Goal: Information Seeking & Learning: Learn about a topic

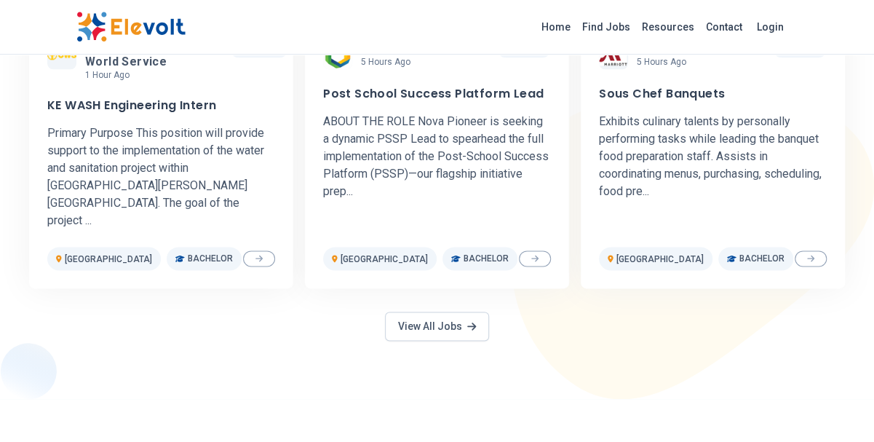
scroll to position [787, 0]
click at [447, 311] on link "View All Jobs" at bounding box center [436, 325] width 103 height 29
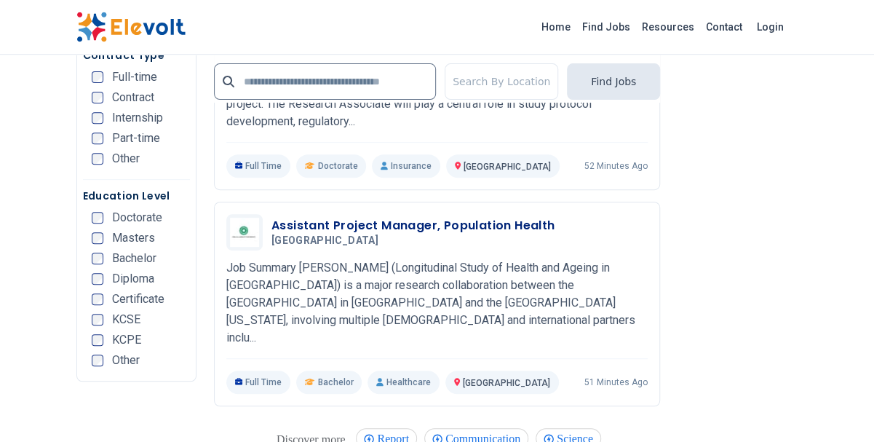
scroll to position [2827, 0]
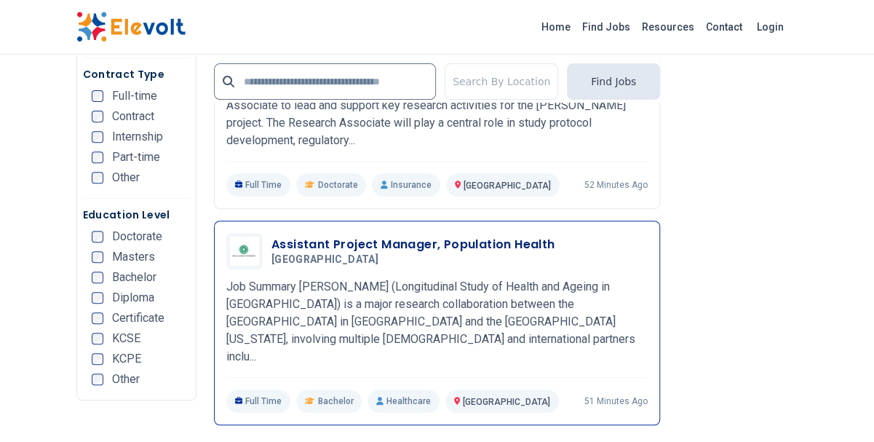
click at [420, 236] on h3 "Assistant Project Manager, Population Health" at bounding box center [413, 244] width 284 height 17
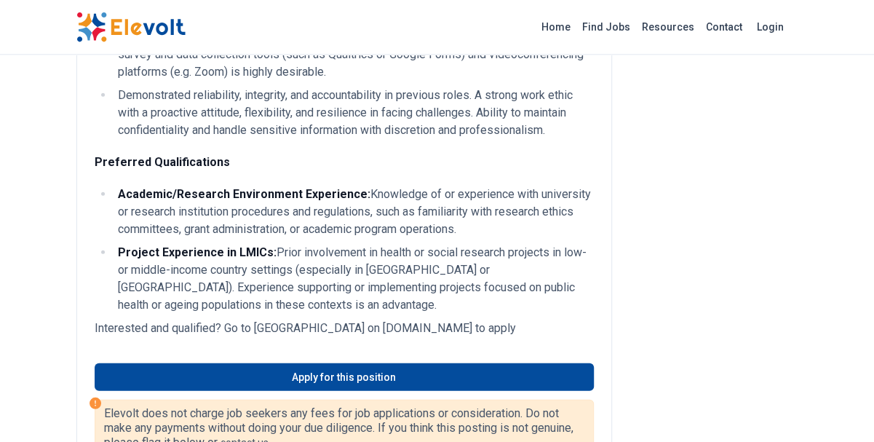
scroll to position [1835, 0]
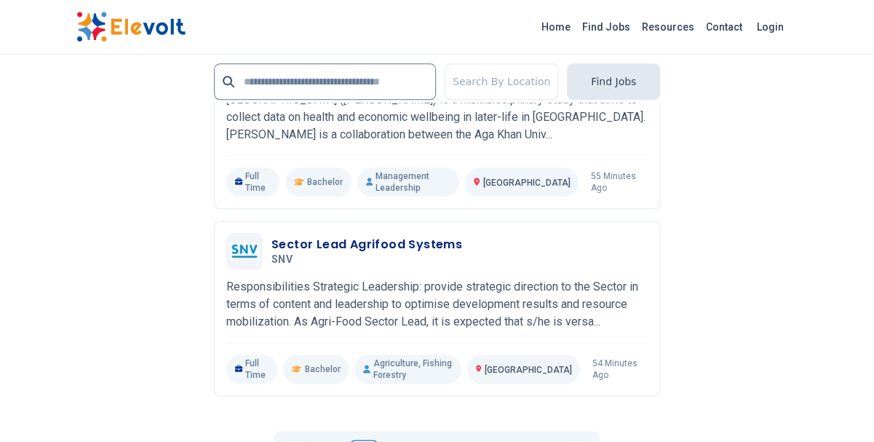
scroll to position [3376, 0]
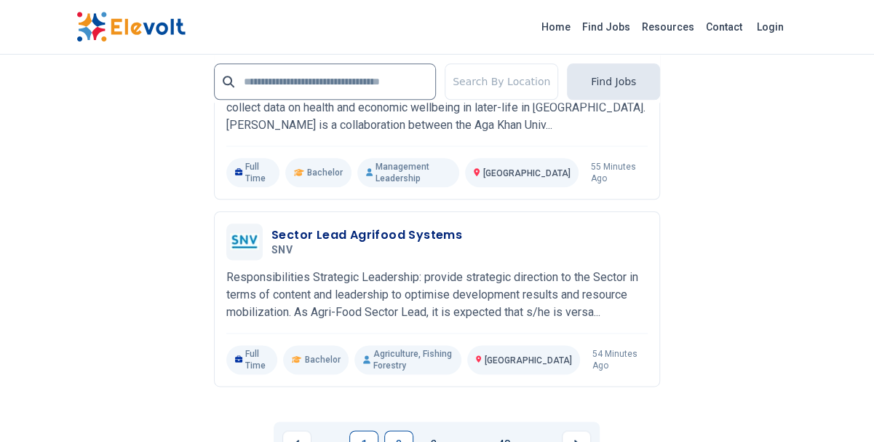
click at [401, 430] on link "2" at bounding box center [398, 444] width 29 height 29
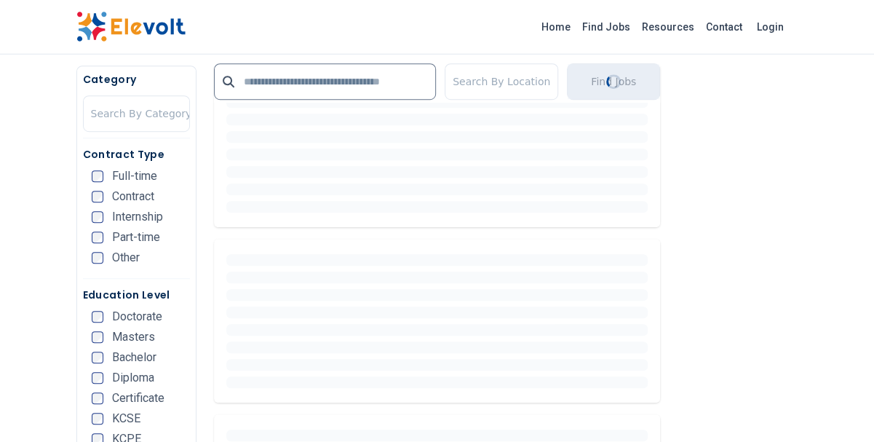
scroll to position [464, 0]
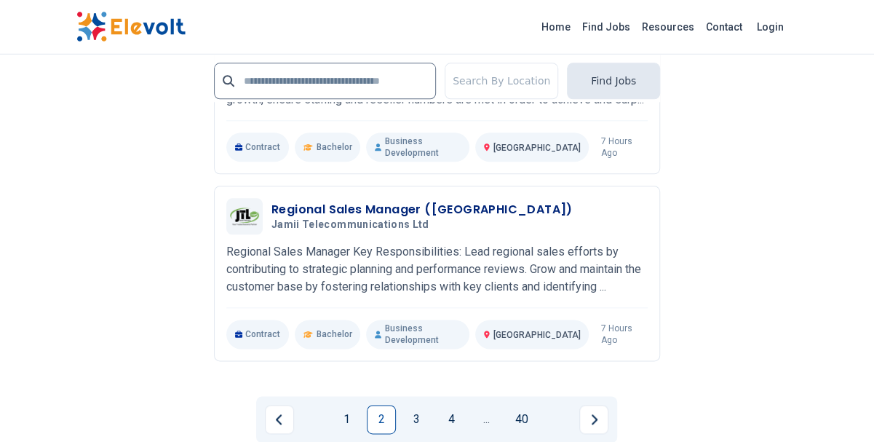
scroll to position [3376, 0]
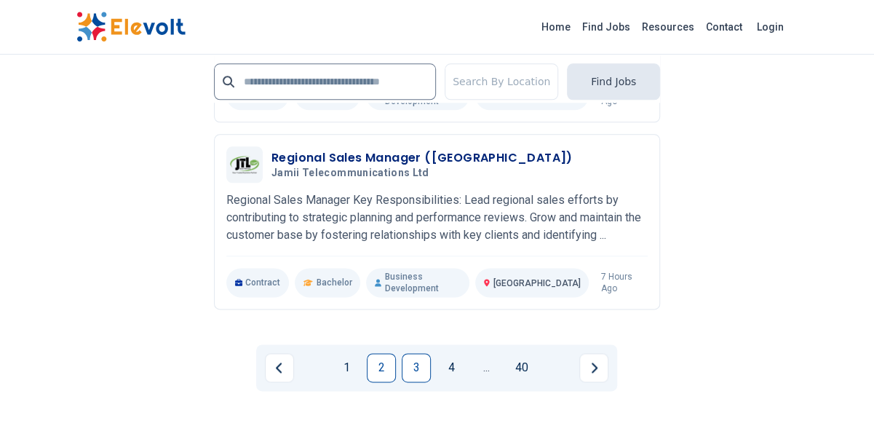
click at [414, 353] on link "3" at bounding box center [416, 367] width 29 height 29
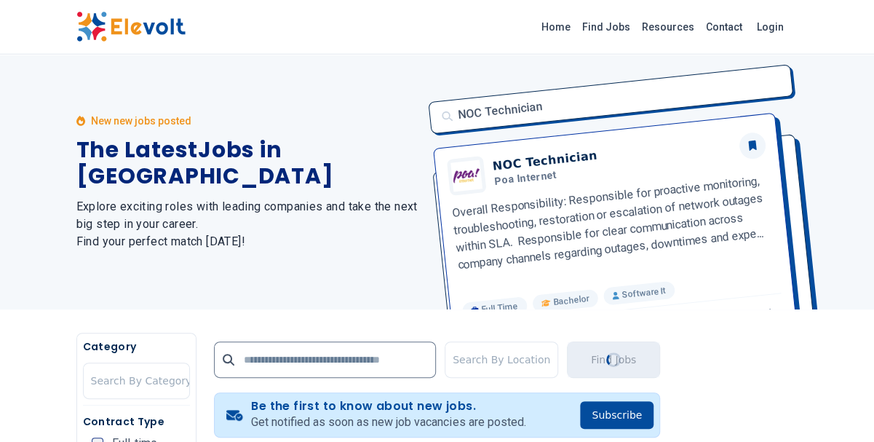
scroll to position [0, 0]
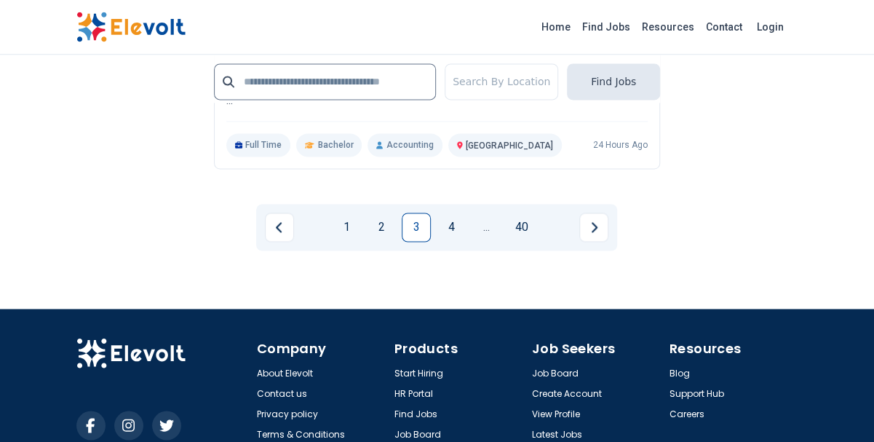
scroll to position [3652, 0]
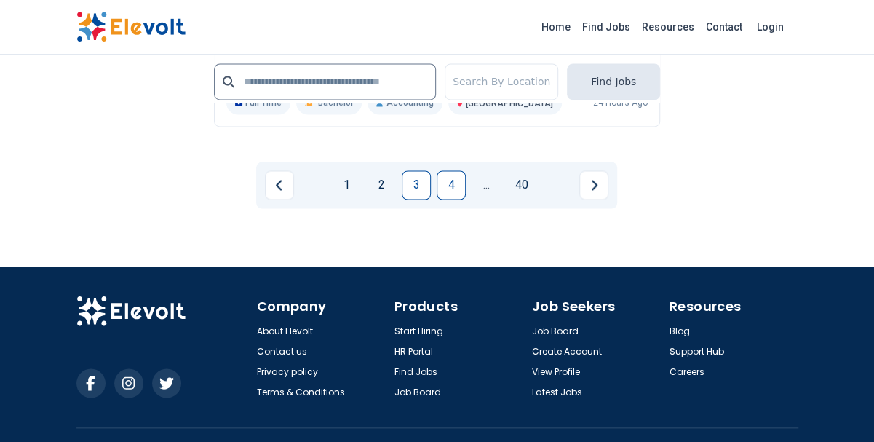
click at [450, 170] on link "4" at bounding box center [450, 184] width 29 height 29
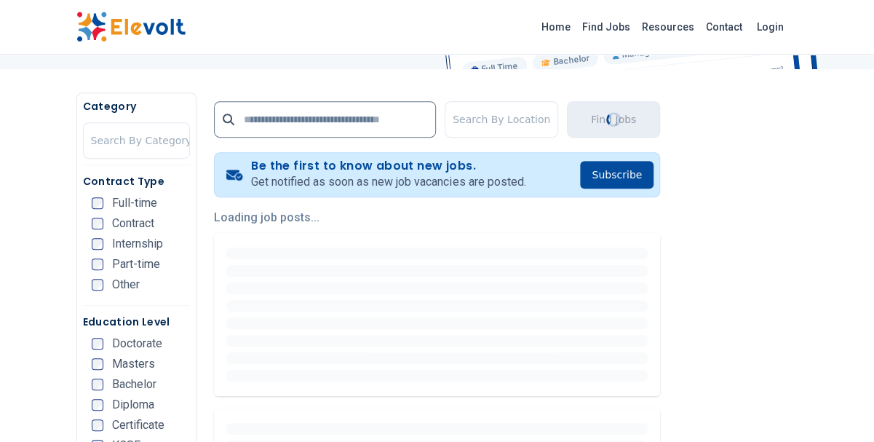
scroll to position [295, 0]
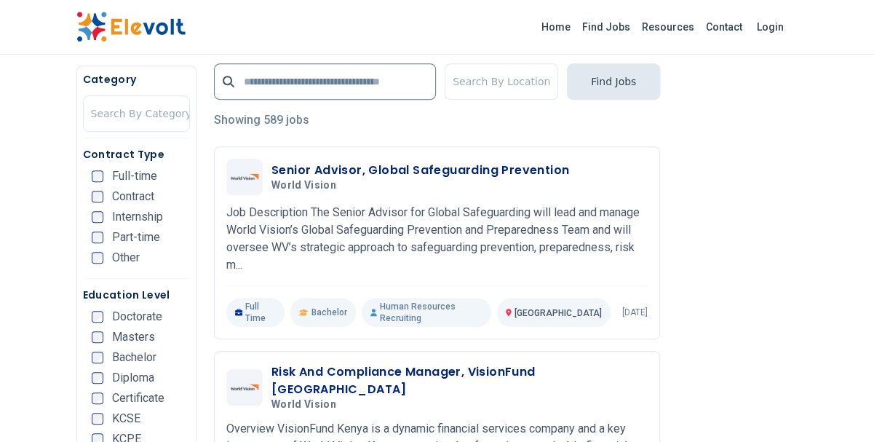
scroll to position [380, 0]
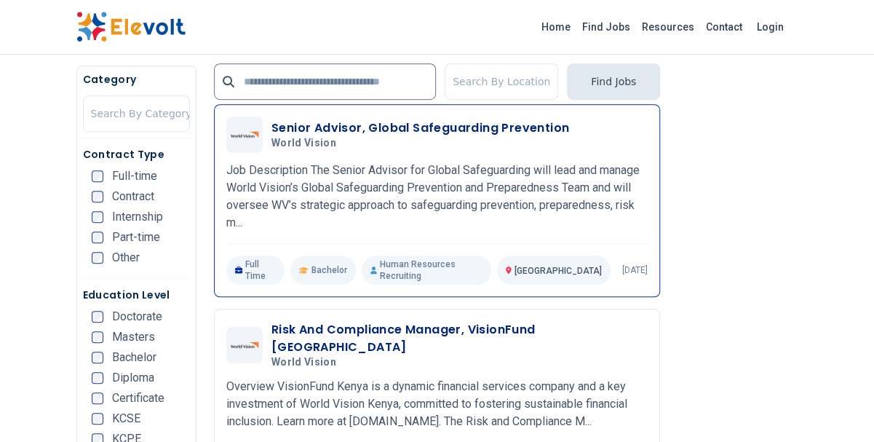
click at [406, 120] on h3 "Senior Advisor, Global Safeguarding Prevention" at bounding box center [420, 127] width 298 height 17
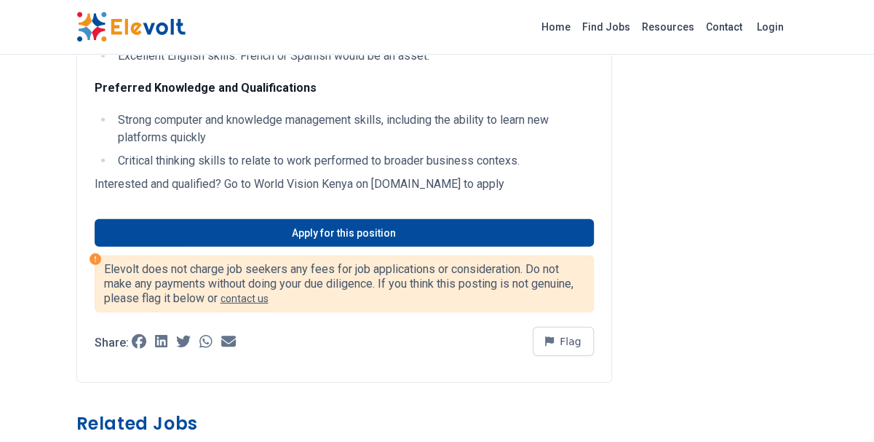
scroll to position [1899, 0]
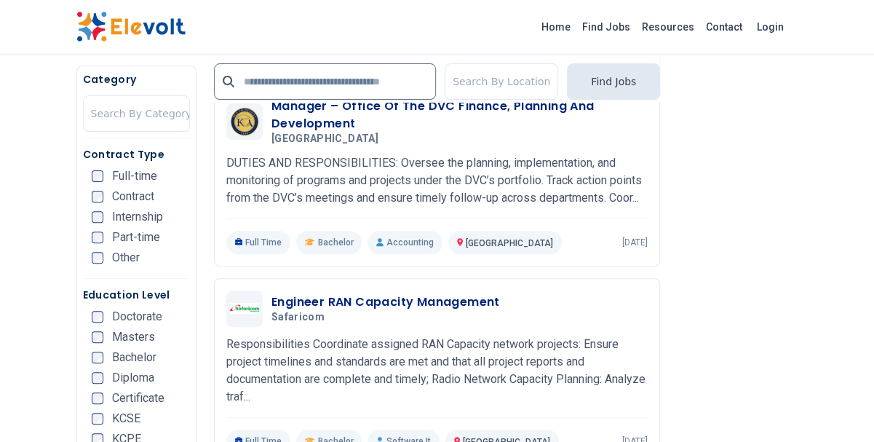
scroll to position [2743, 0]
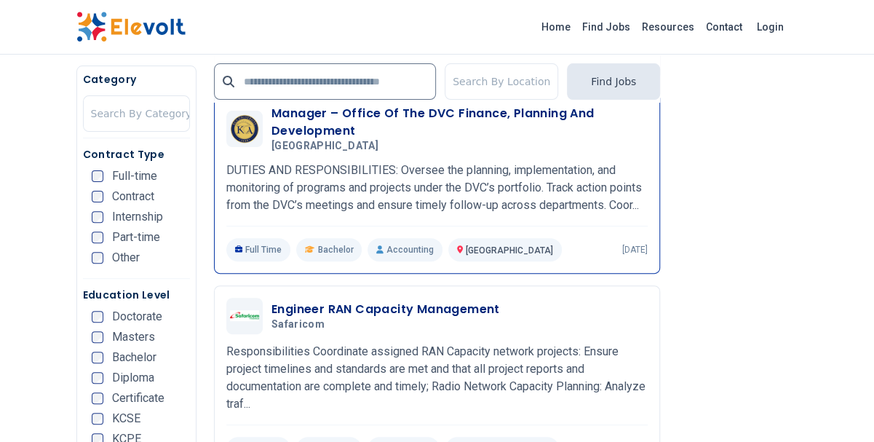
click at [321, 127] on h3 "Manager – Office Of The DVC Finance, Planning And Development" at bounding box center [459, 122] width 376 height 35
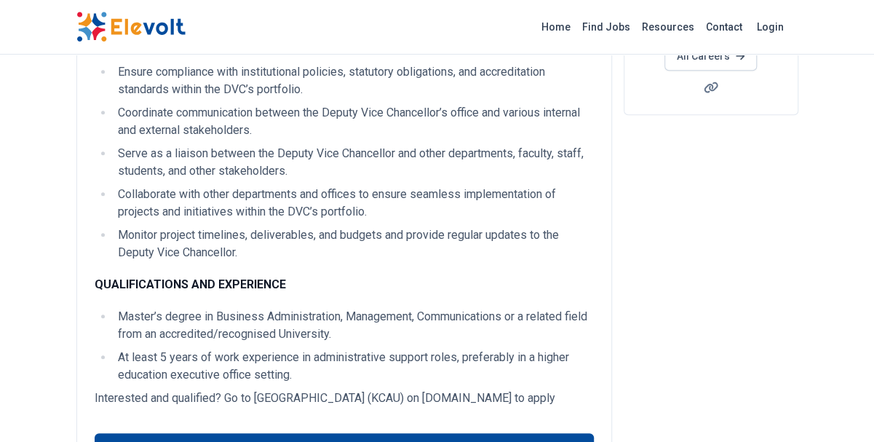
scroll to position [380, 0]
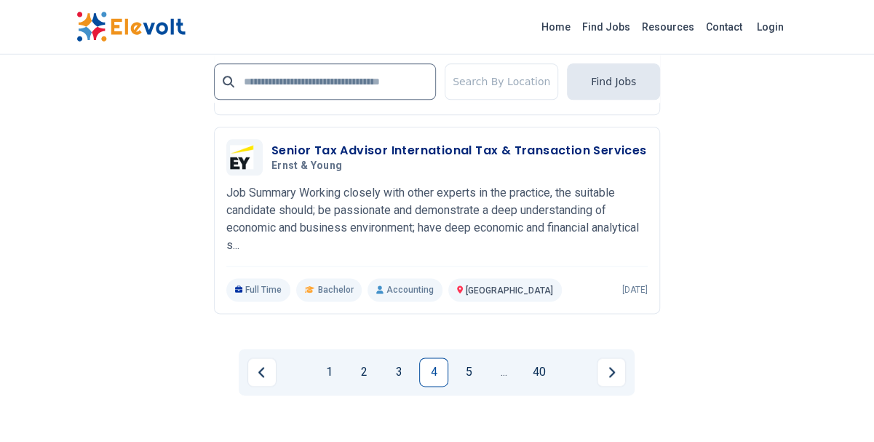
scroll to position [3418, 0]
click at [469, 386] on link "5" at bounding box center [468, 370] width 29 height 29
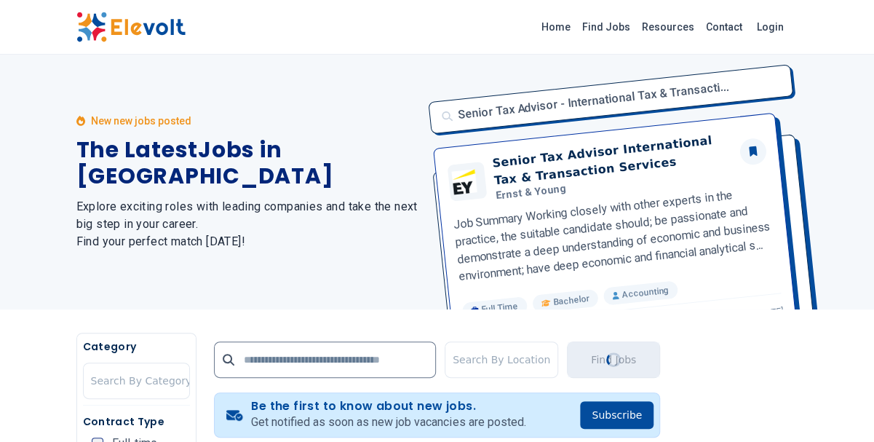
scroll to position [0, 0]
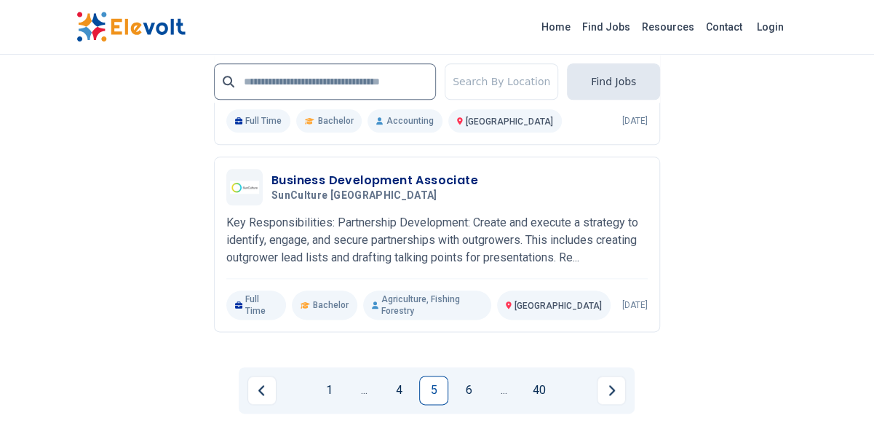
scroll to position [3291, 0]
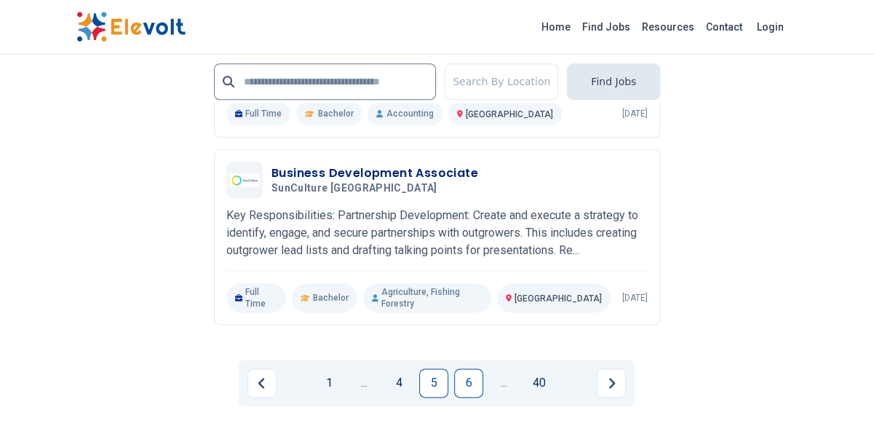
click at [467, 386] on link "6" at bounding box center [468, 382] width 29 height 29
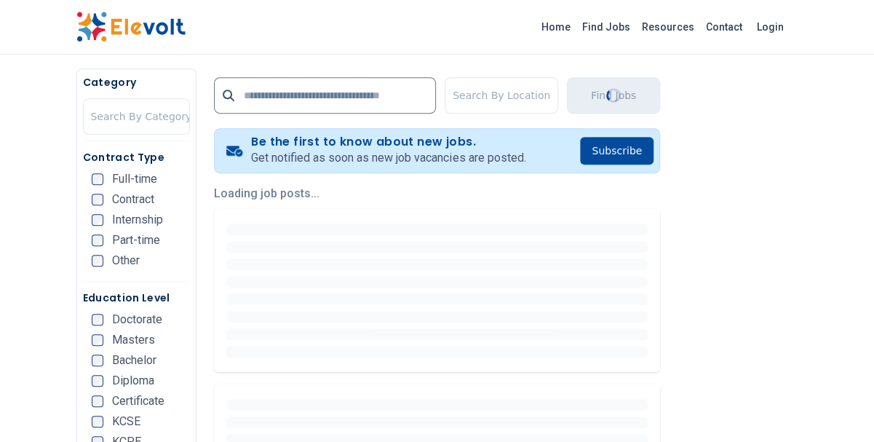
scroll to position [338, 0]
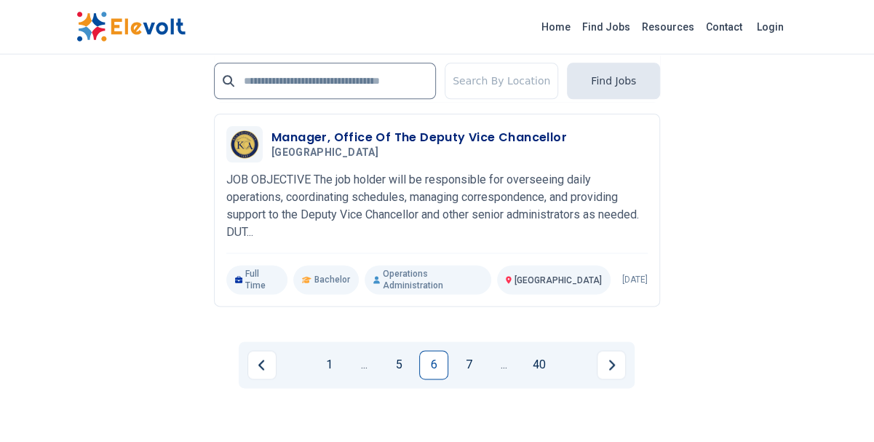
scroll to position [3587, 0]
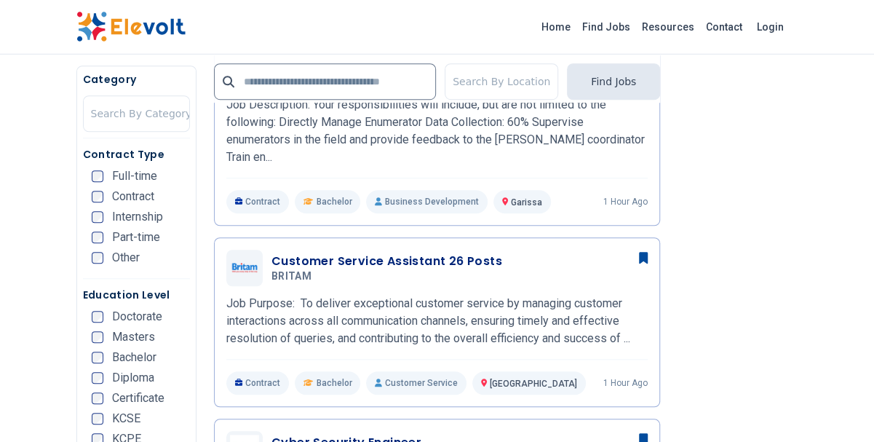
scroll to position [464, 0]
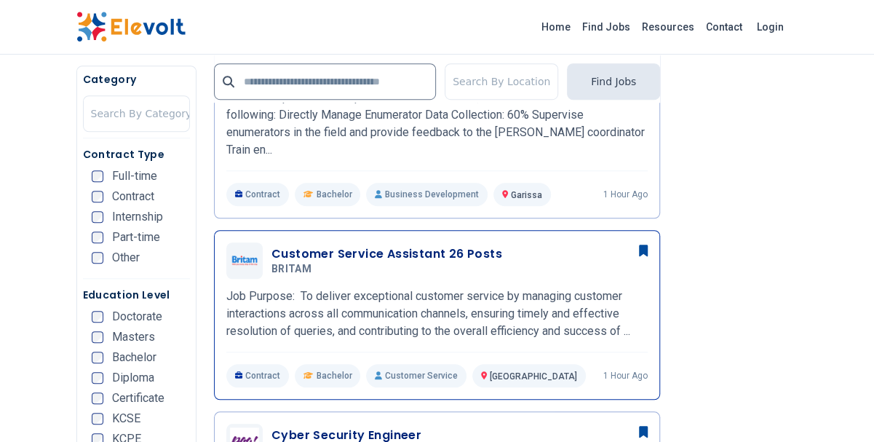
click at [447, 245] on h3 "Customer Service Assistant 26 Posts" at bounding box center [386, 253] width 231 height 17
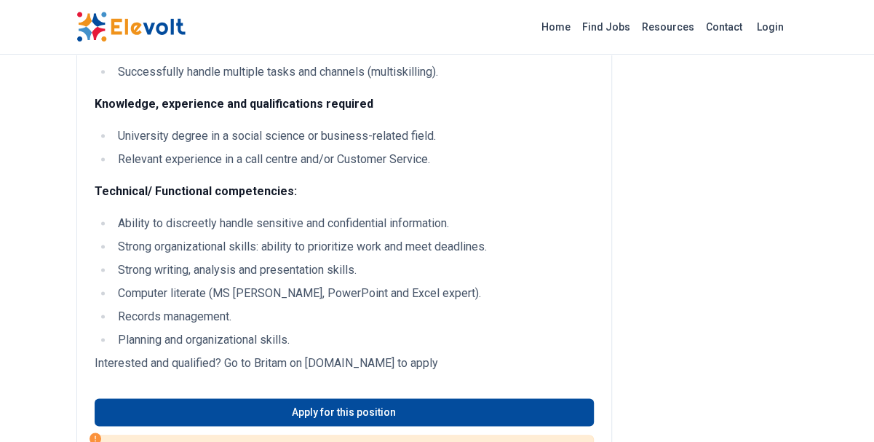
scroll to position [886, 0]
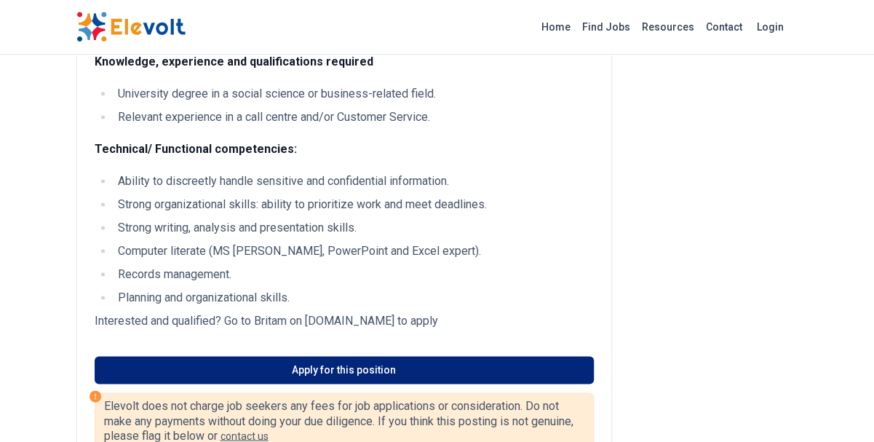
click at [370, 383] on link "Apply for this position" at bounding box center [344, 370] width 499 height 28
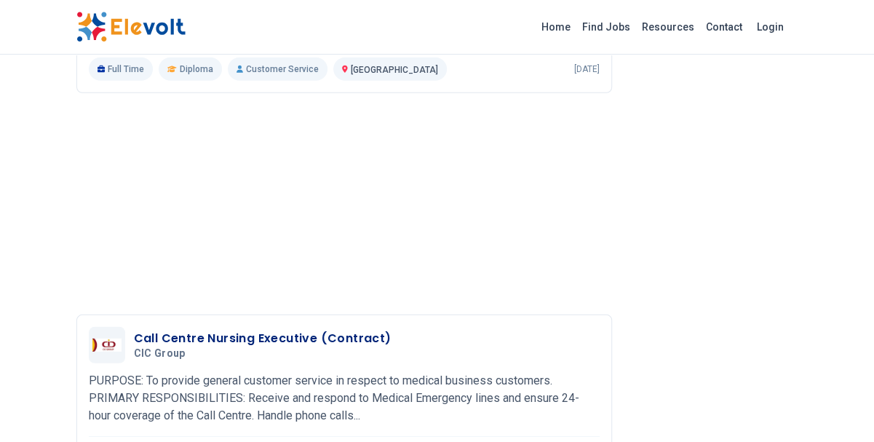
scroll to position [1962, 0]
